Goal: Complete application form

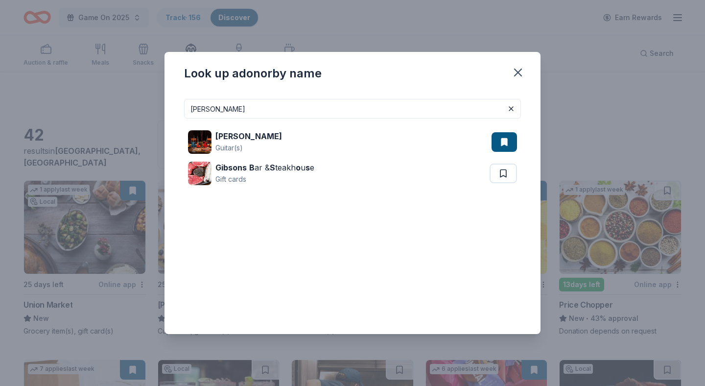
scroll to position [176, 0]
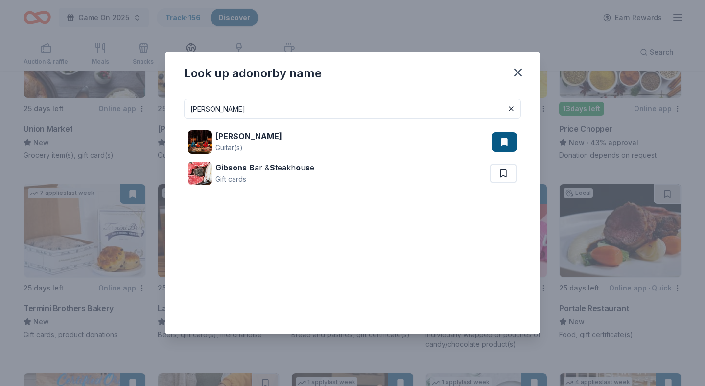
click at [245, 108] on input "[PERSON_NAME]" at bounding box center [352, 109] width 337 height 20
paste input "[PERSON_NAME]'s Sporting Goods"
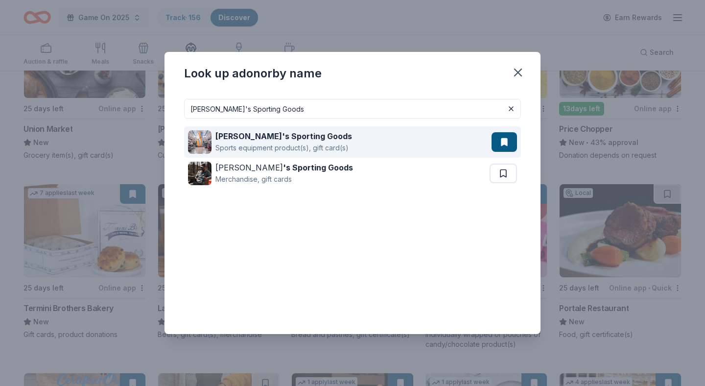
click at [404, 131] on div "Dick's Sporting Goods Sports equipment product(s), gift card(s)" at bounding box center [340, 141] width 304 height 31
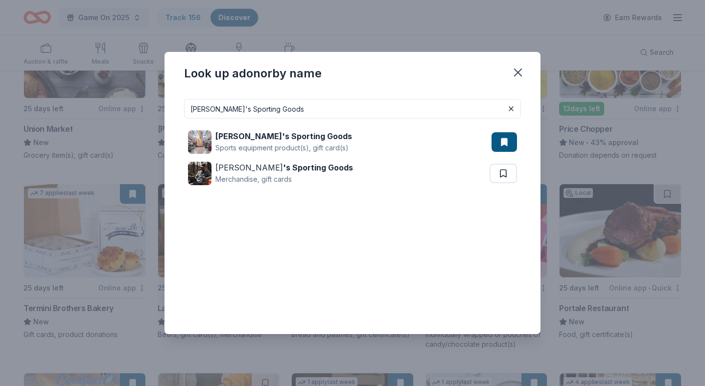
click at [354, 113] on input "[PERSON_NAME]'s Sporting Goods" at bounding box center [352, 109] width 337 height 20
paste input "Gildan"
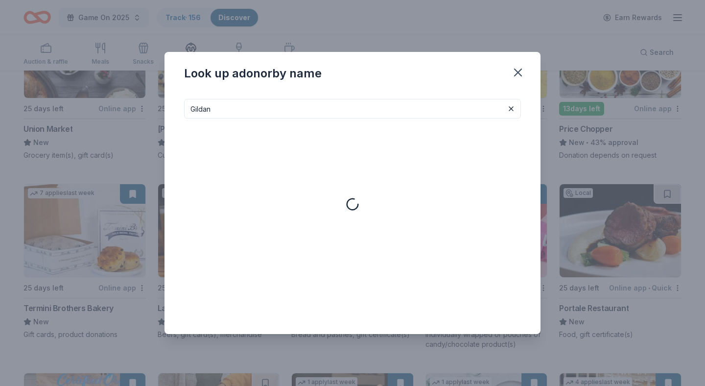
type input "Gildan"
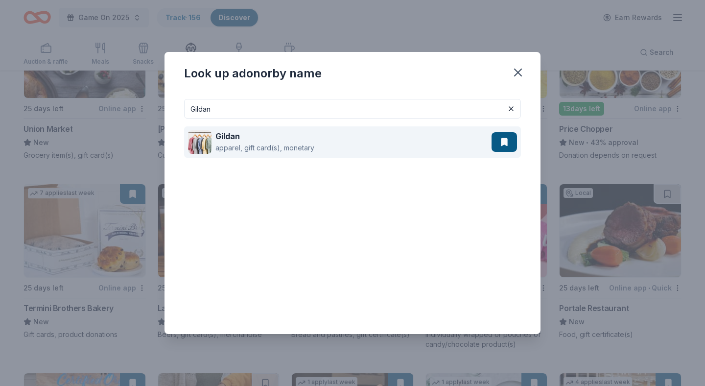
click at [313, 147] on div "apparel, gift card(s), monetary" at bounding box center [264, 148] width 99 height 12
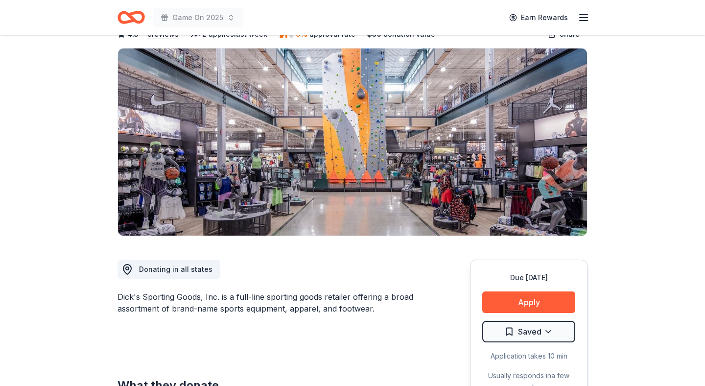
scroll to position [71, 0]
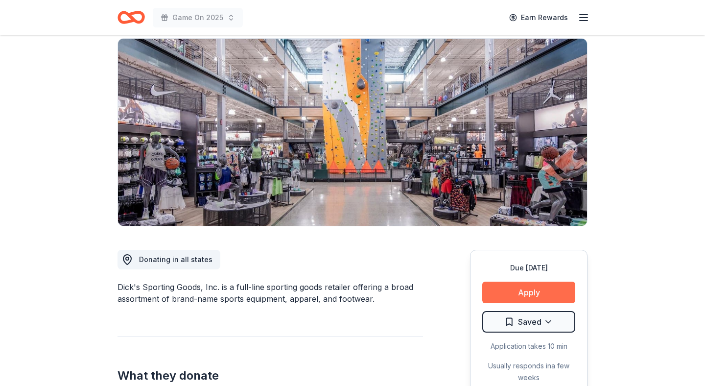
click at [502, 286] on button "Apply" at bounding box center [528, 293] width 93 height 22
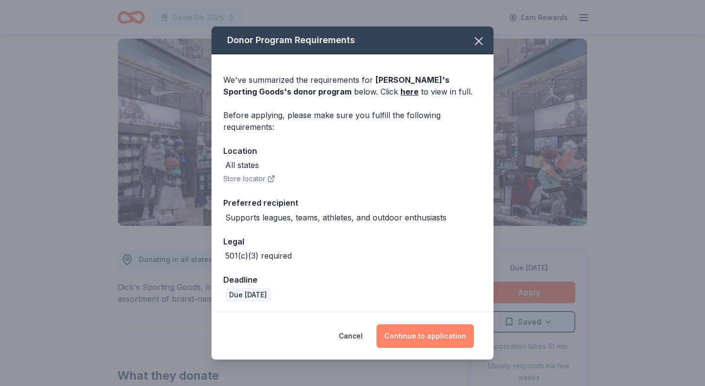
click at [407, 333] on button "Continue to application" at bounding box center [425, 336] width 97 height 24
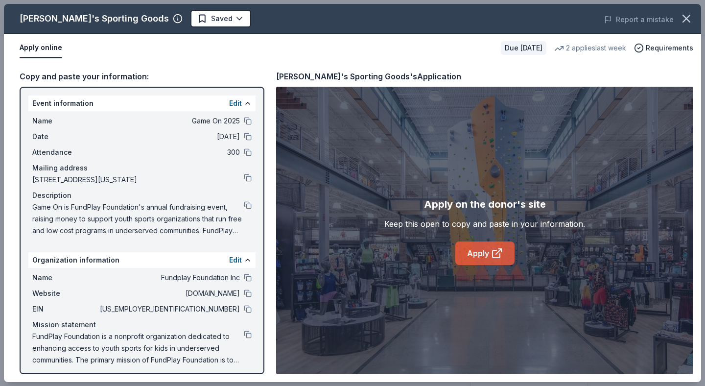
click at [480, 242] on link "Apply" at bounding box center [484, 253] width 59 height 24
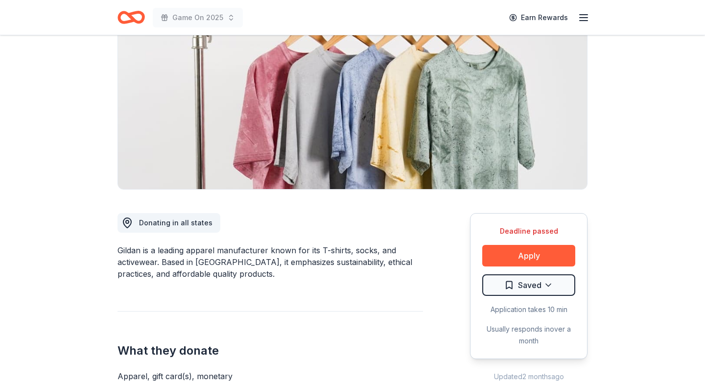
scroll to position [118, 0]
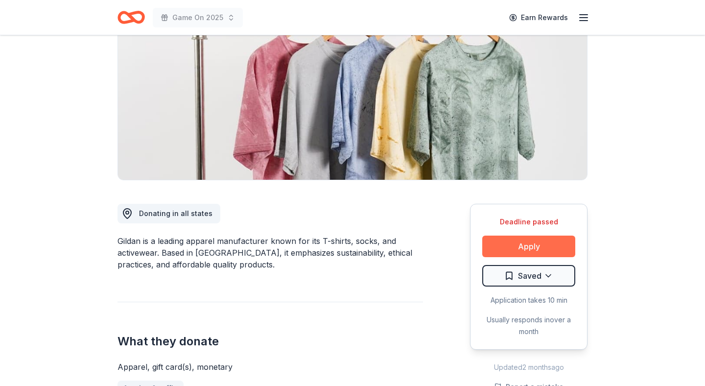
click at [505, 247] on button "Apply" at bounding box center [528, 247] width 93 height 22
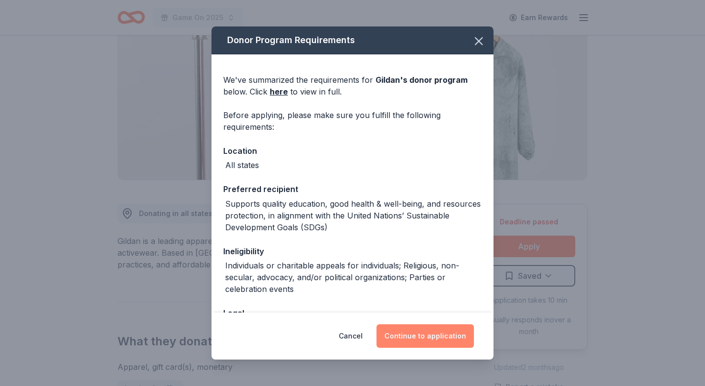
click at [424, 335] on button "Continue to application" at bounding box center [425, 336] width 97 height 24
